Goal: Information Seeking & Learning: Check status

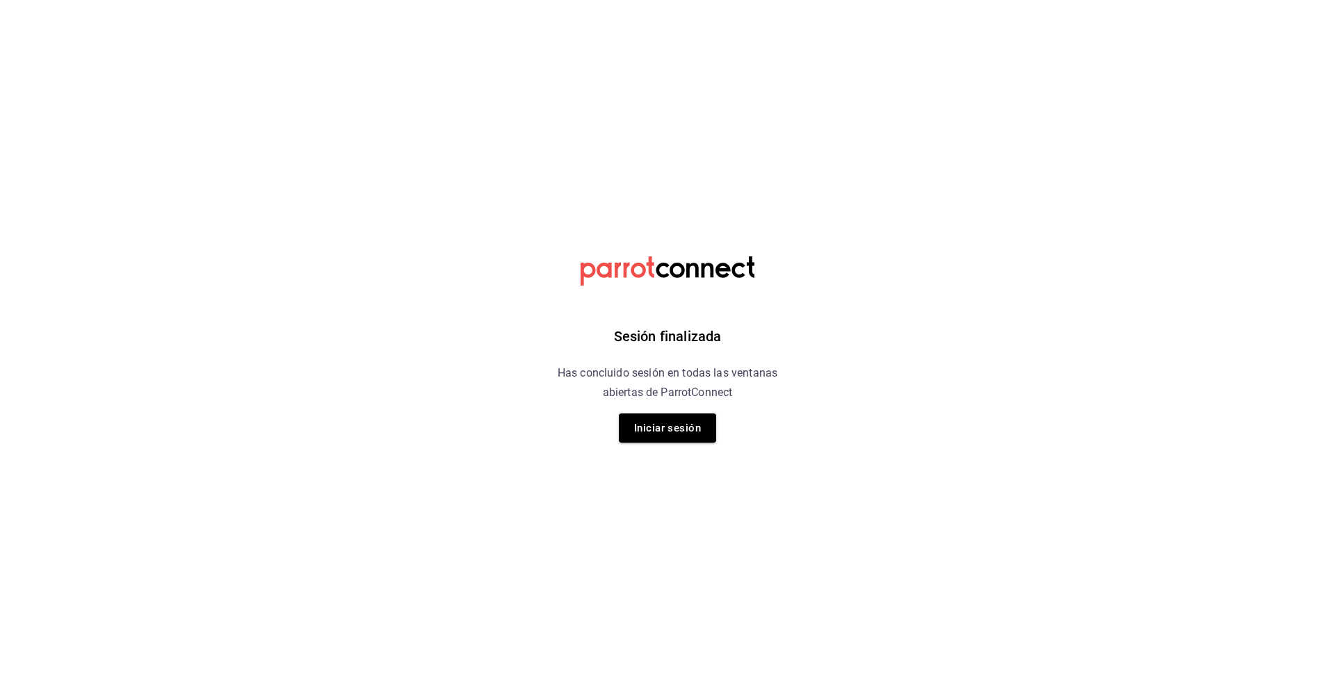
click at [625, 409] on div "Sesión finalizada Has concluido sesión en todas las ventanas abiertas de Parrot…" at bounding box center [667, 349] width 351 height 699
click at [639, 427] on button "Iniciar sesión" at bounding box center [667, 428] width 97 height 29
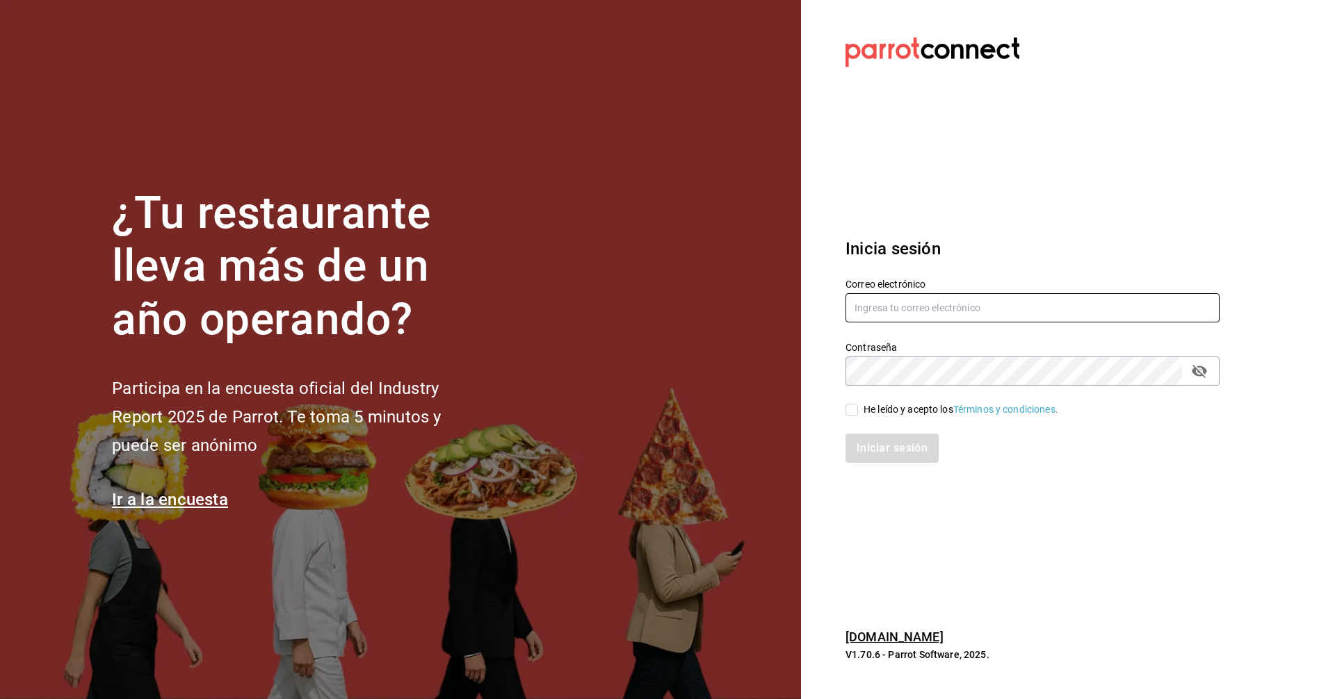
click at [920, 318] on input "text" at bounding box center [1032, 307] width 374 height 29
type input "lotus@coffeesociety.com.mx"
click at [833, 410] on div "He leído y acepto los Términos y condiciones." at bounding box center [1024, 402] width 391 height 32
click at [846, 410] on input "He leído y acepto los Términos y condiciones." at bounding box center [851, 410] width 13 height 13
checkbox input "true"
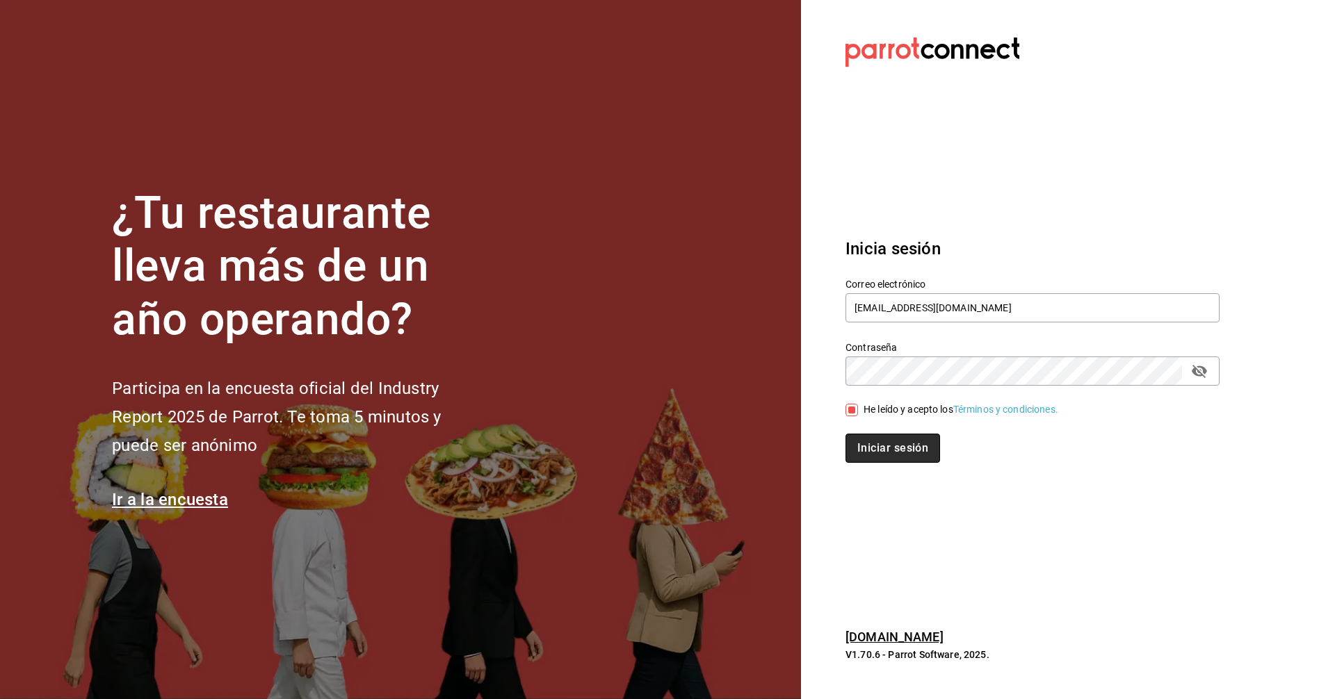
click at [861, 459] on button "Iniciar sesión" at bounding box center [892, 448] width 95 height 29
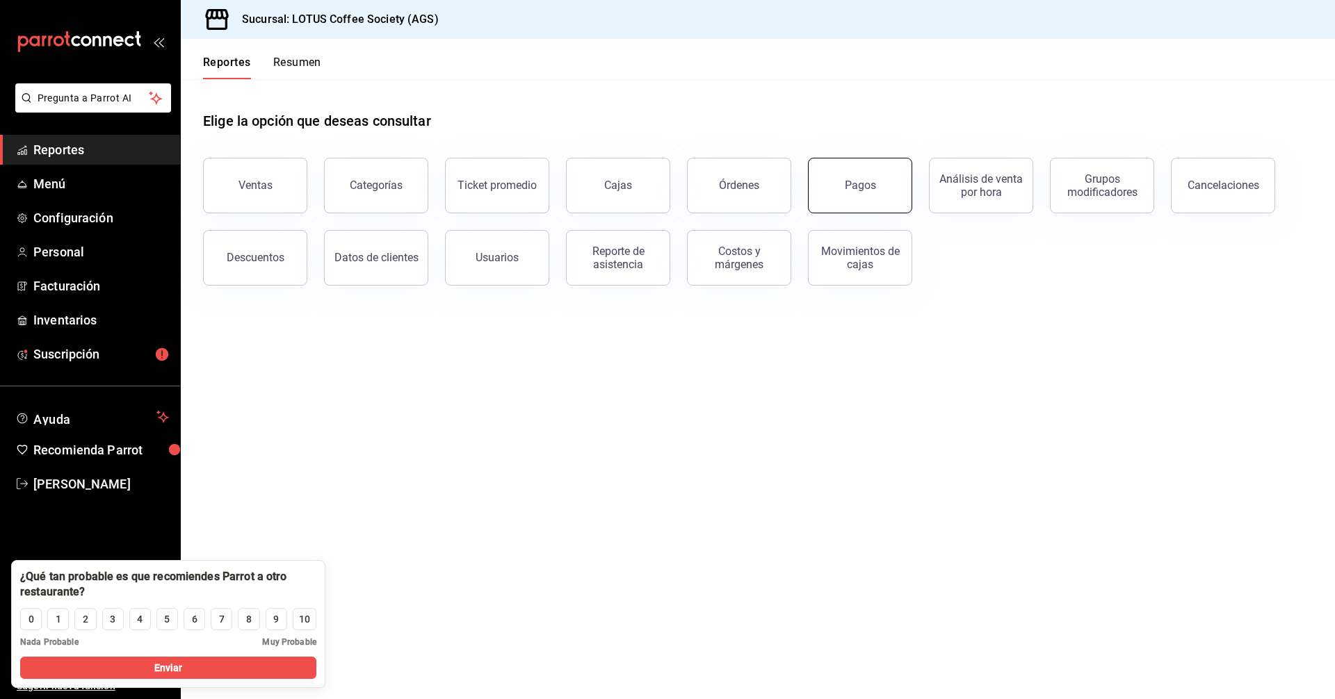
click at [870, 177] on button "Pagos" at bounding box center [860, 186] width 104 height 56
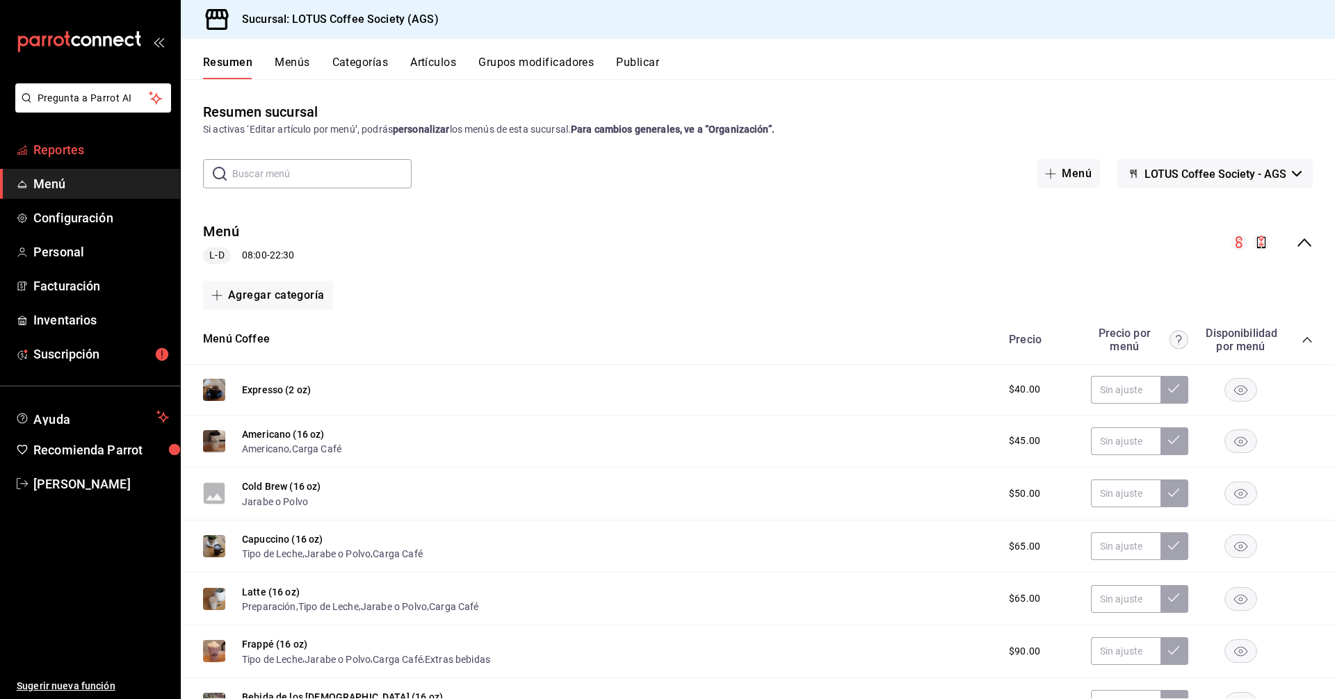
click at [58, 138] on link "Reportes" at bounding box center [90, 150] width 180 height 30
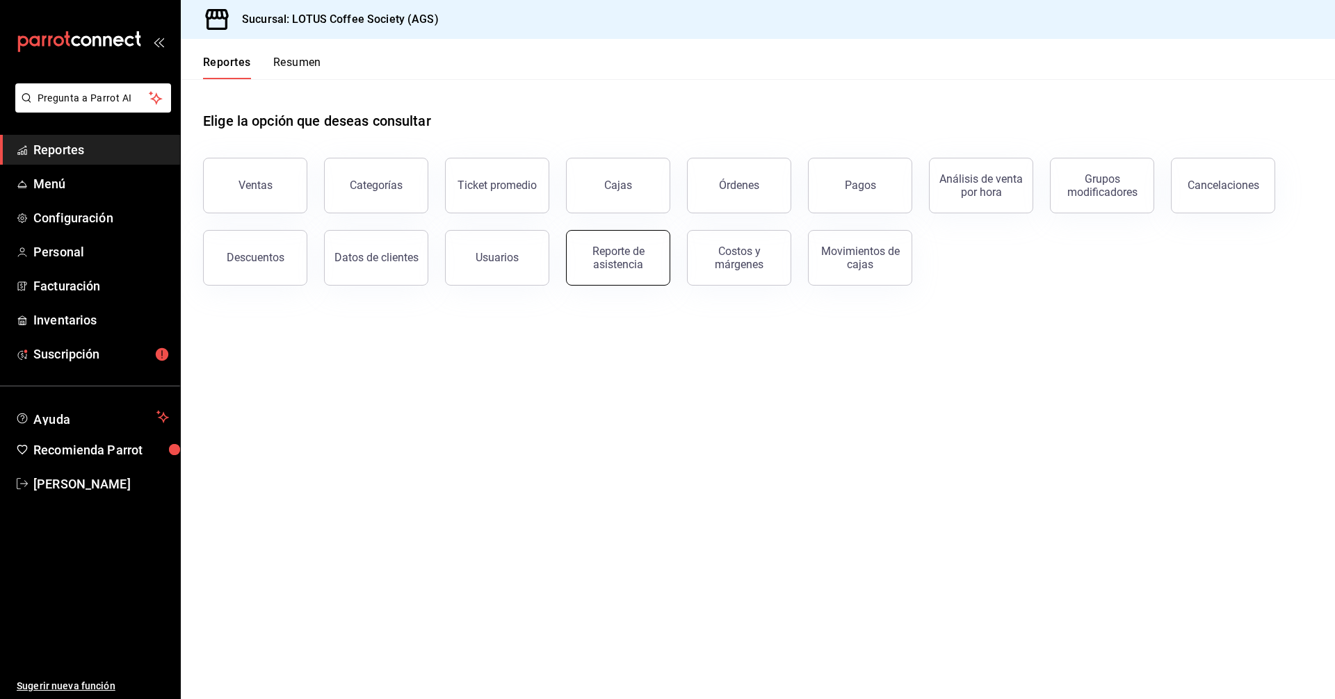
click at [625, 263] on div "Reporte de asistencia" at bounding box center [618, 258] width 86 height 26
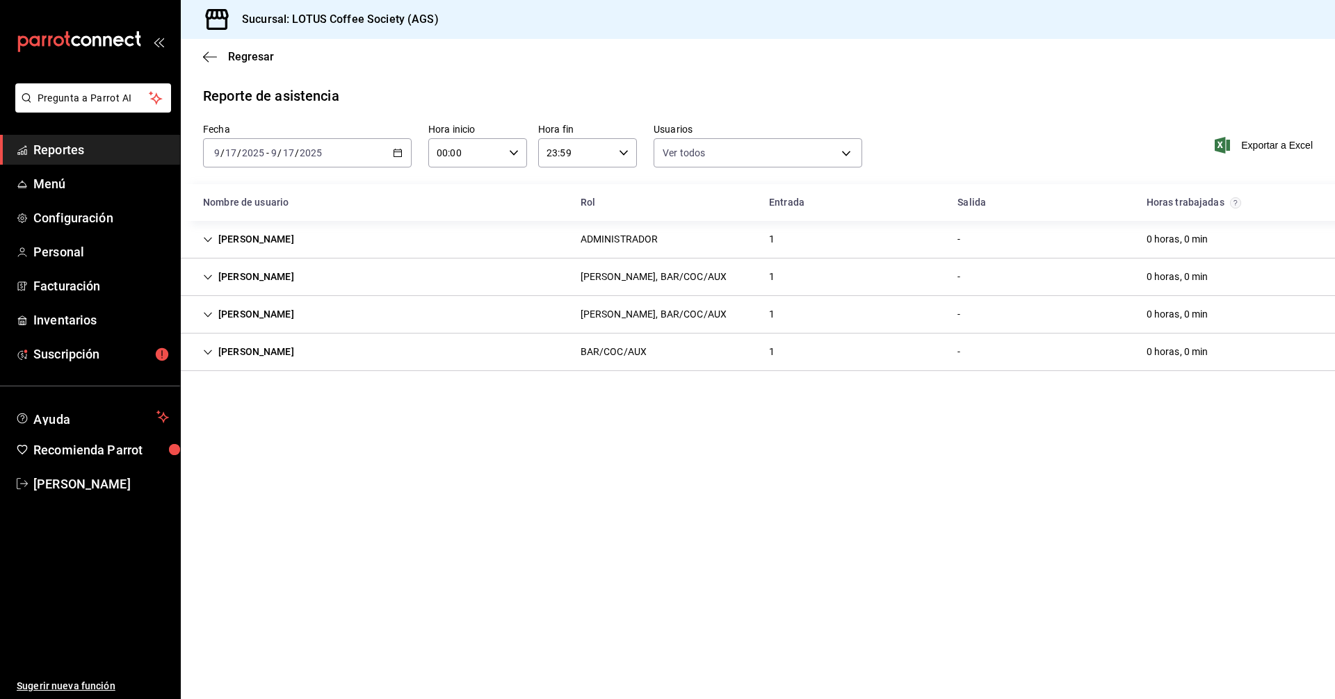
click at [363, 147] on div "2025-09-17 9 / 17 / 2025 - 2025-09-17 9 / 17 / 2025" at bounding box center [307, 152] width 209 height 29
click at [325, 349] on li "Rango de fechas" at bounding box center [269, 351] width 130 height 31
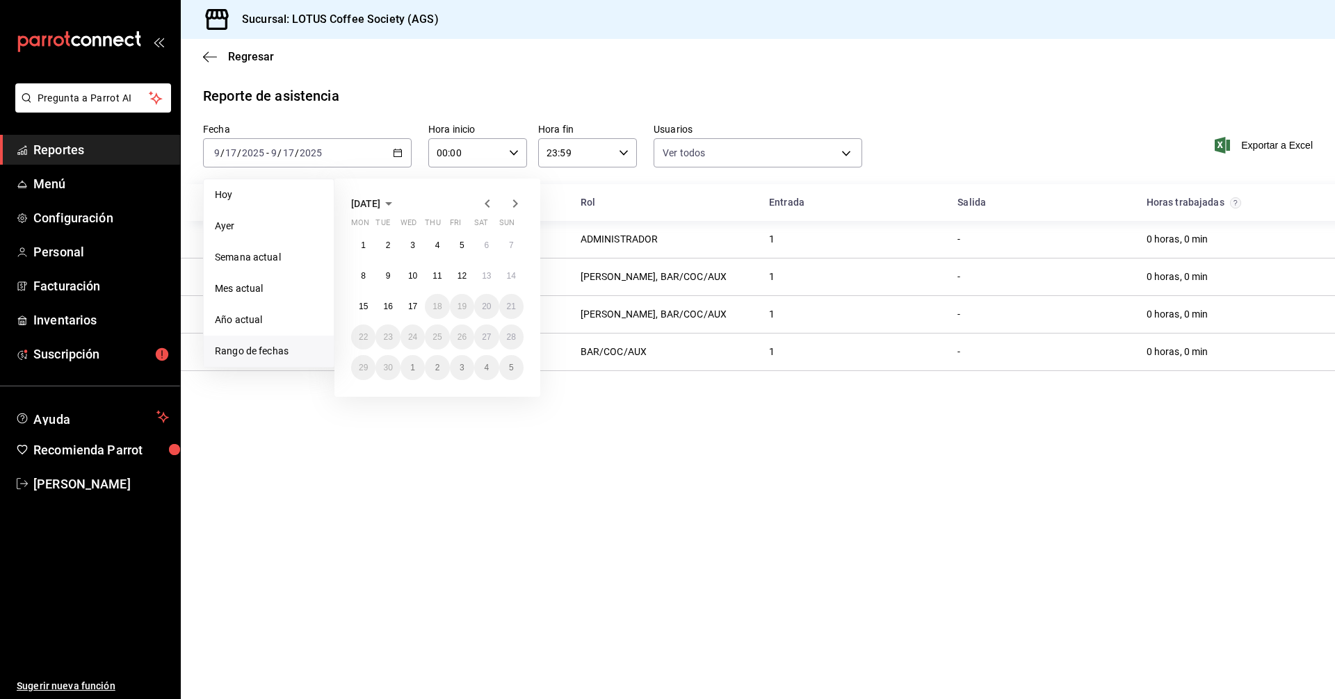
click at [486, 199] on icon "button" at bounding box center [487, 203] width 17 height 17
click at [484, 308] on abbr "16" at bounding box center [486, 307] width 9 height 10
click at [514, 214] on div "August 2025 Mon Tue Wed Thu Fri Sat Sun 28 29 30 31 1 2 3 4 5 6 7 8 9 10 11 12 …" at bounding box center [437, 288] width 206 height 218
click at [506, 206] on div at bounding box center [501, 203] width 44 height 17
click at [512, 202] on icon "button" at bounding box center [515, 203] width 17 height 17
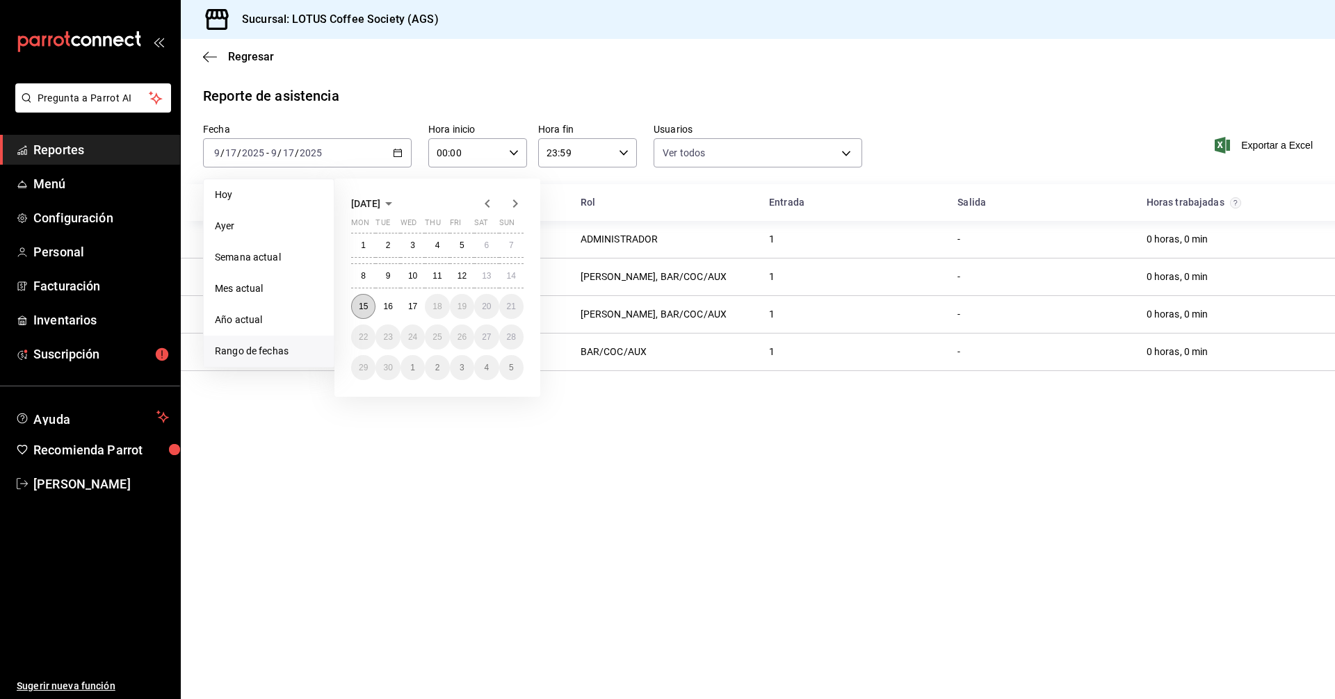
click at [366, 305] on abbr "15" at bounding box center [363, 307] width 9 height 10
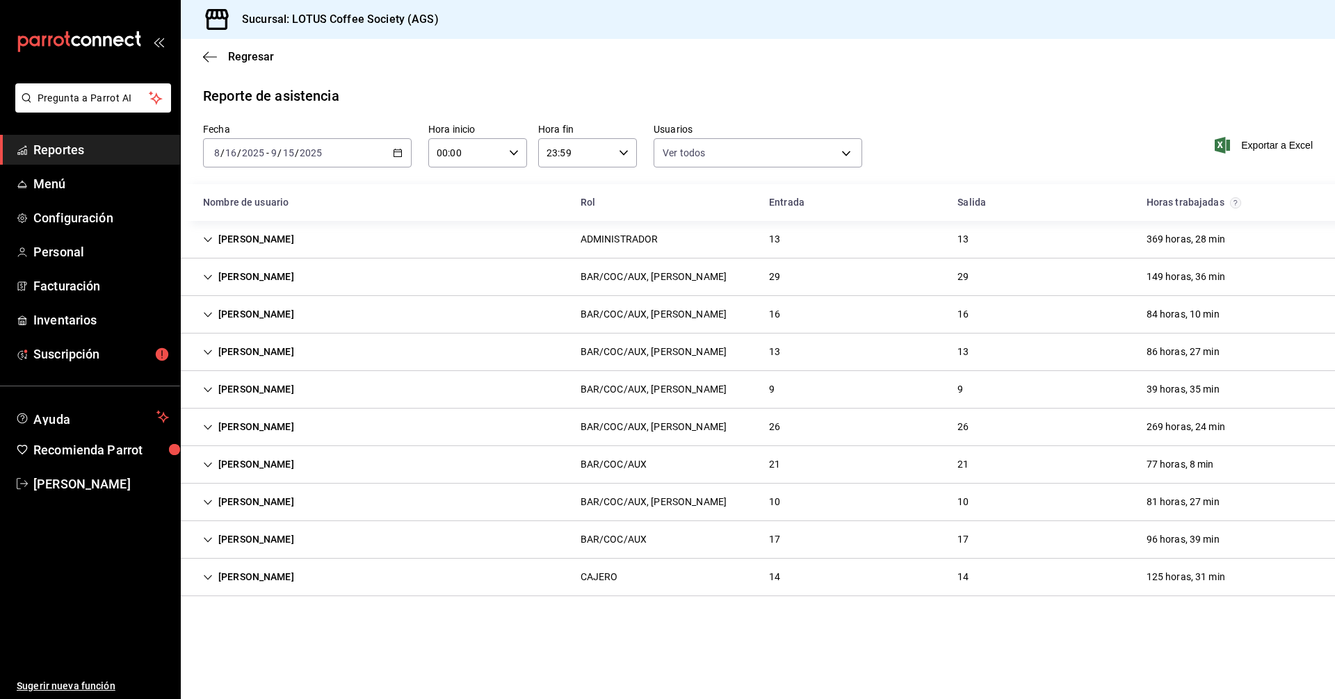
click at [230, 313] on div "ADRIAN BAEZ" at bounding box center [248, 315] width 113 height 26
